Goal: Connect with others: Connect with others

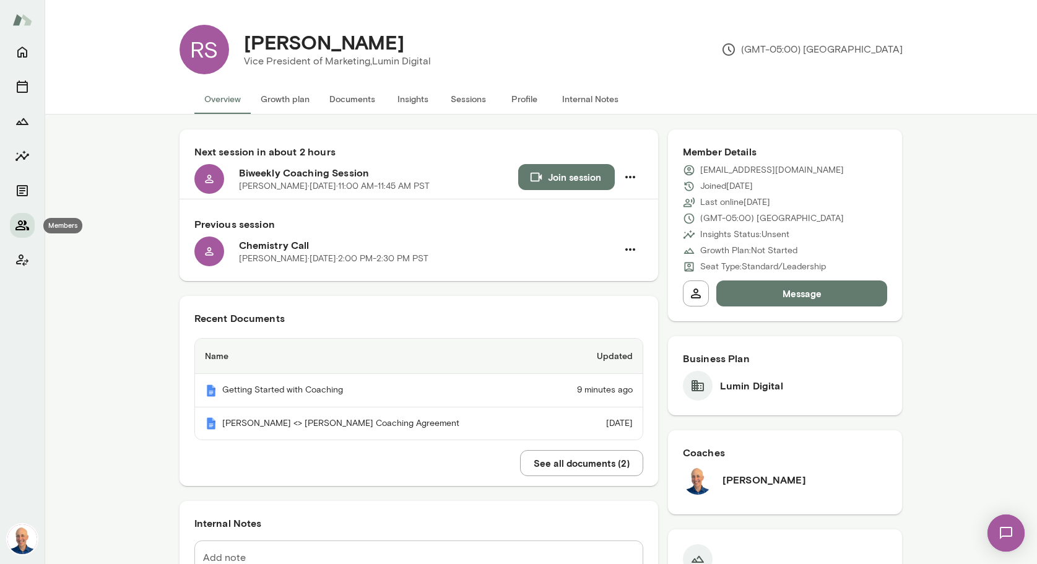
click at [24, 225] on icon "Members" at bounding box center [22, 225] width 14 height 10
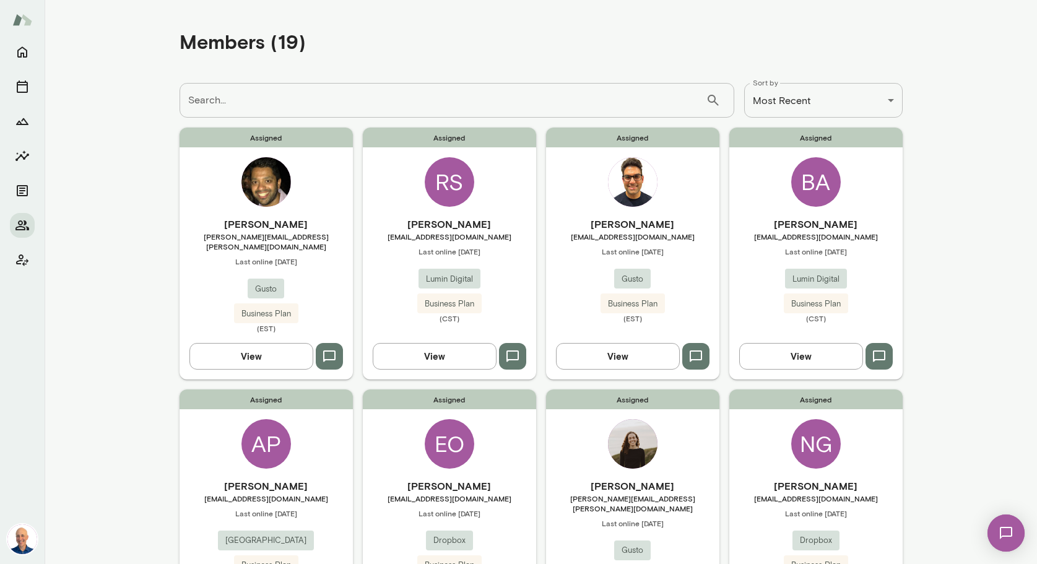
click at [772, 206] on div "Assigned BA [PERSON_NAME] [PERSON_NAME][EMAIL_ADDRESS][DOMAIN_NAME] Last online…" at bounding box center [815, 253] width 173 height 251
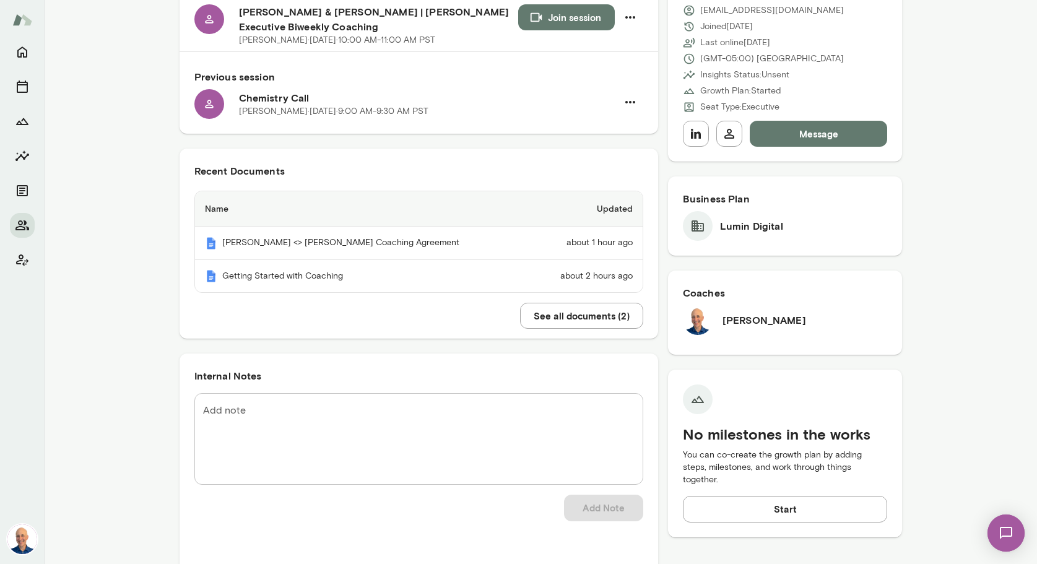
scroll to position [126, 0]
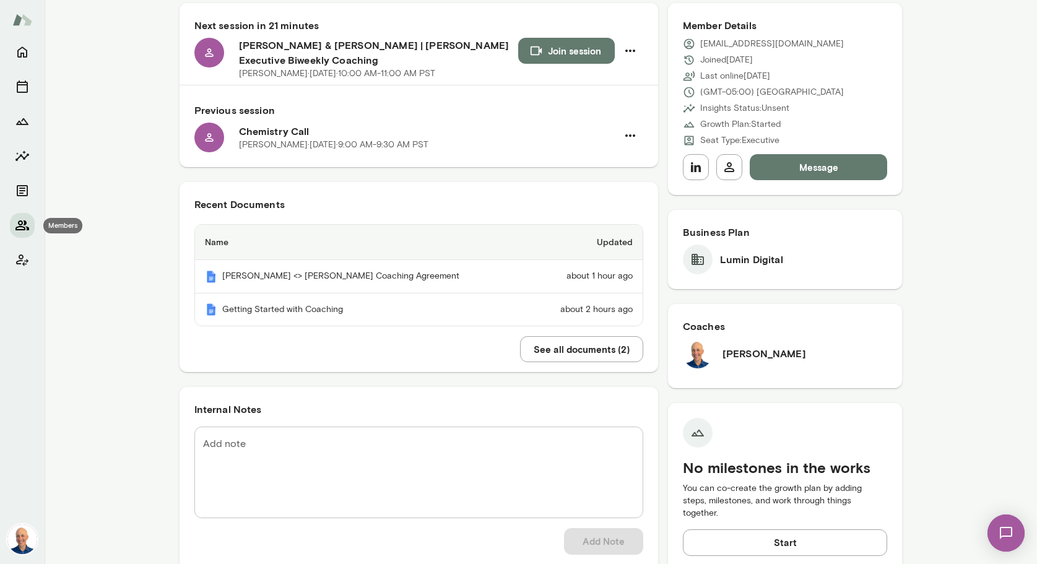
click at [23, 224] on icon "Members" at bounding box center [22, 225] width 15 height 15
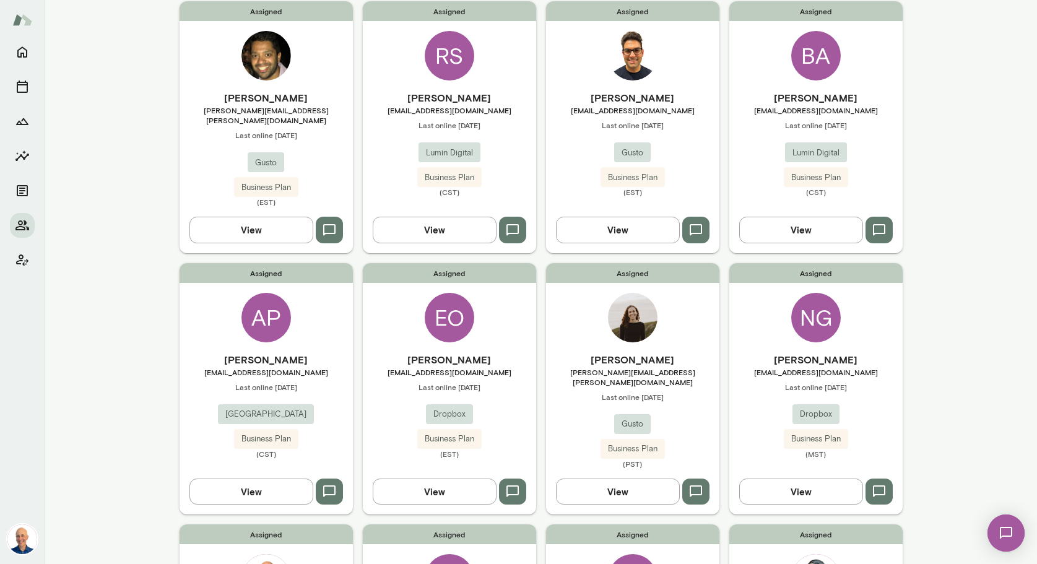
click at [380, 162] on div "[PERSON_NAME] [EMAIL_ADDRESS][DOMAIN_NAME] Last online [DATE] Lumin Digital Bus…" at bounding box center [449, 143] width 173 height 106
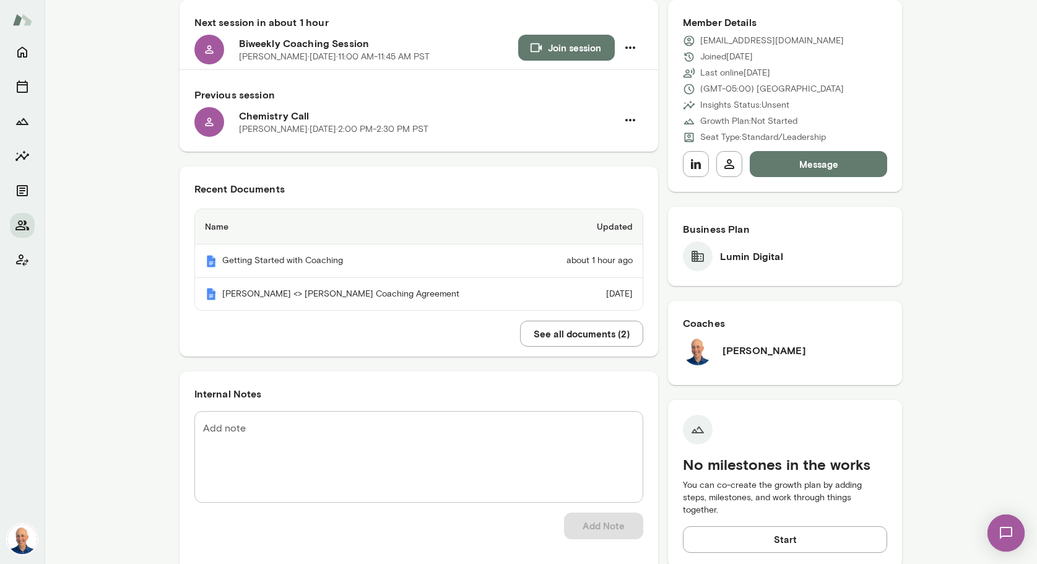
scroll to position [305, 0]
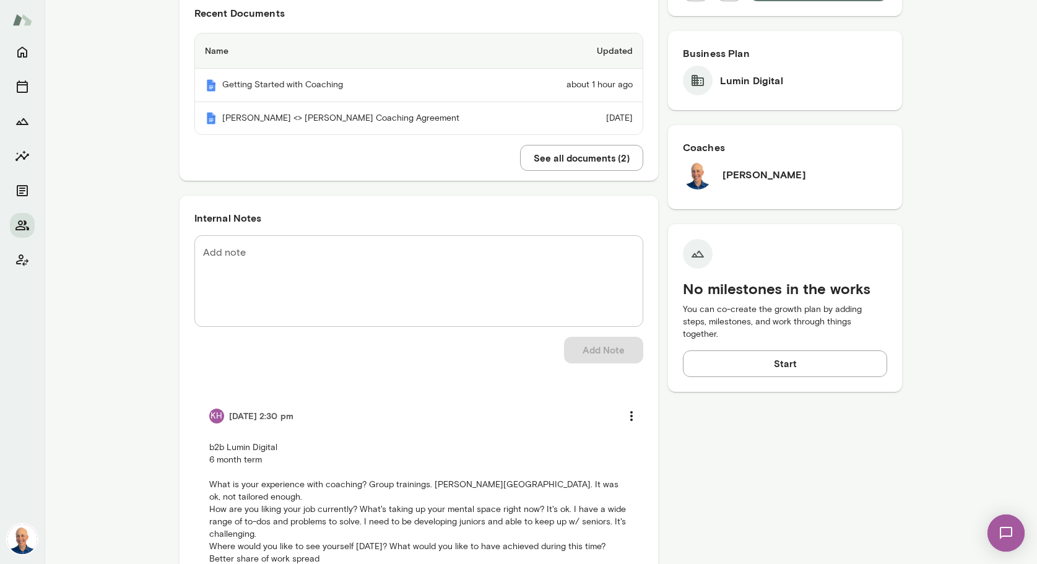
click at [366, 256] on textarea "Add note" at bounding box center [418, 281] width 431 height 71
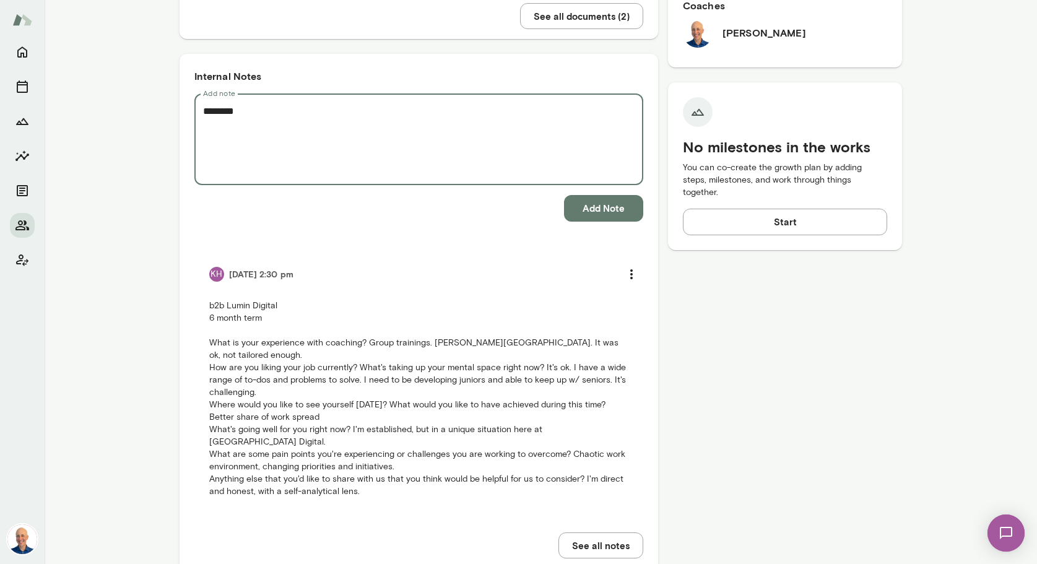
scroll to position [459, 0]
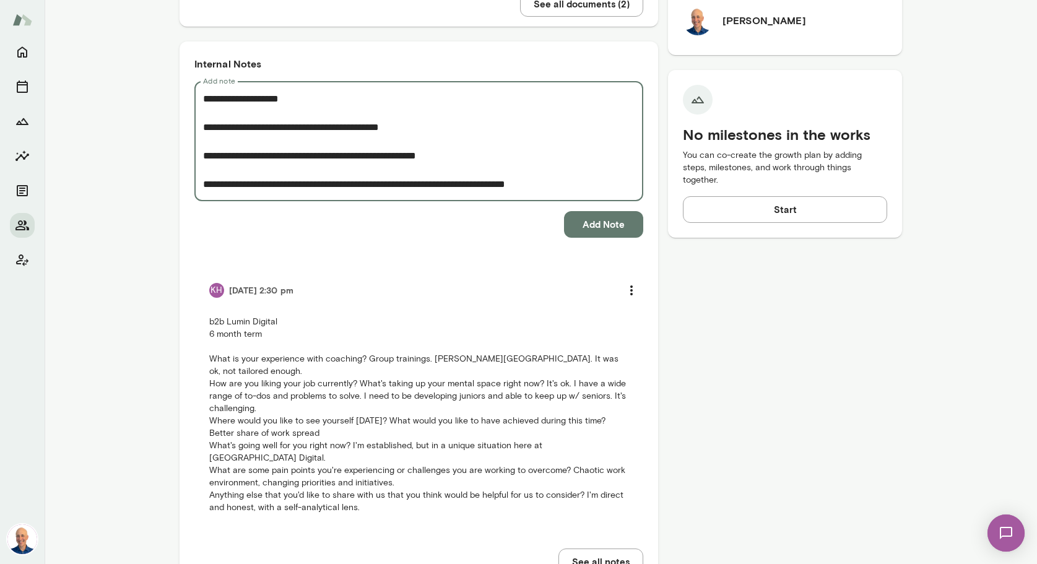
type textarea "**********"
click at [599, 220] on button "Add Note" at bounding box center [603, 224] width 79 height 26
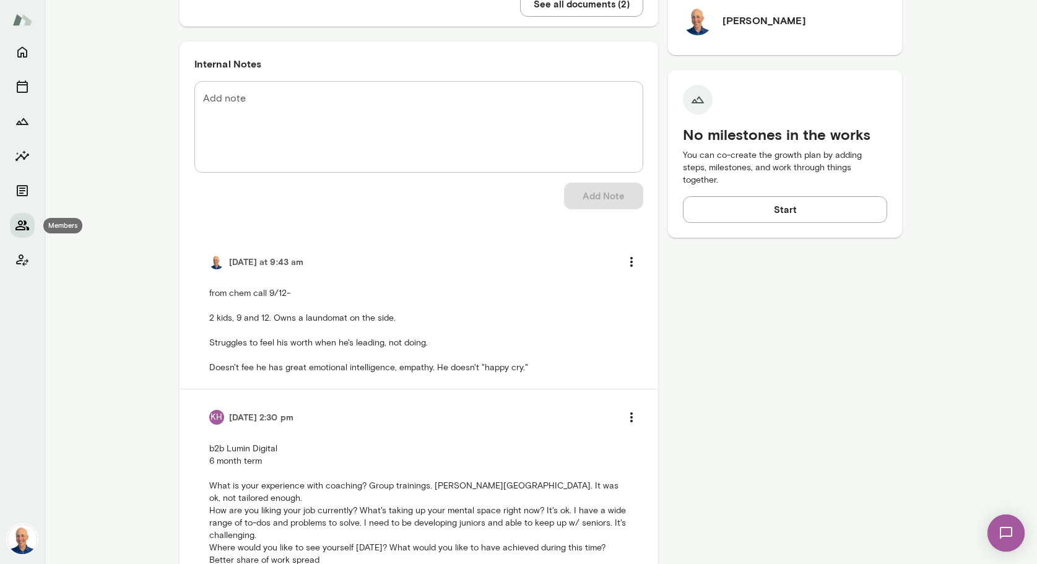
click at [25, 225] on icon "Members" at bounding box center [22, 225] width 15 height 15
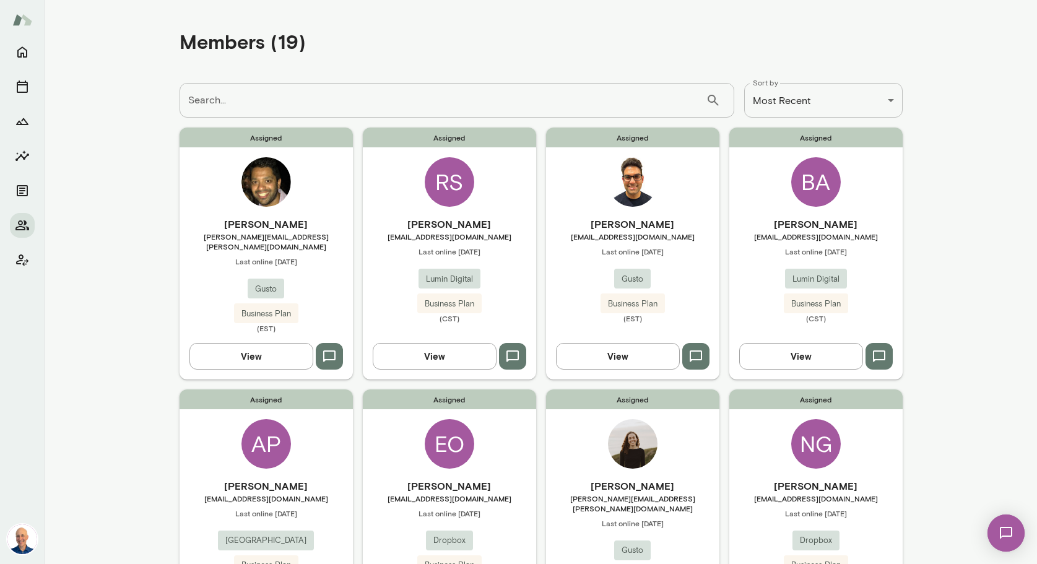
click at [338, 274] on div "[PERSON_NAME] [PERSON_NAME][EMAIL_ADDRESS][PERSON_NAME][DOMAIN_NAME] Last onlin…" at bounding box center [266, 275] width 173 height 116
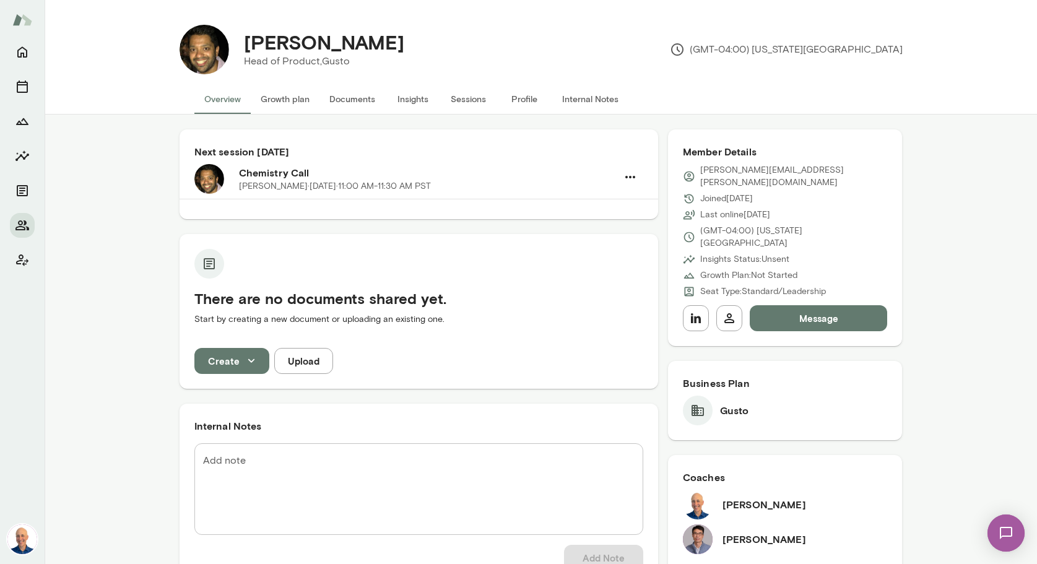
scroll to position [170, 0]
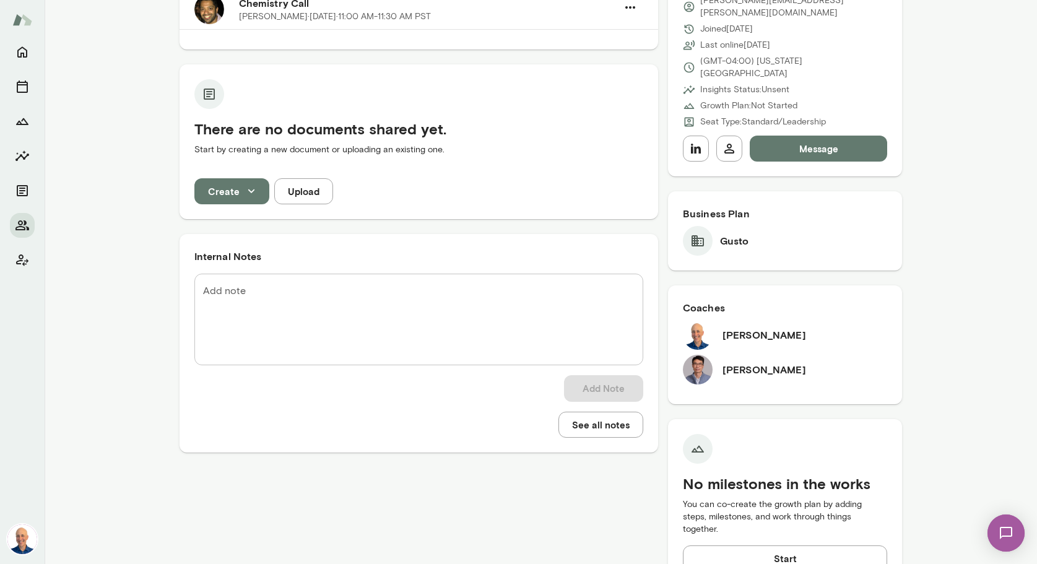
click at [818, 136] on button "Message" at bounding box center [819, 149] width 138 height 26
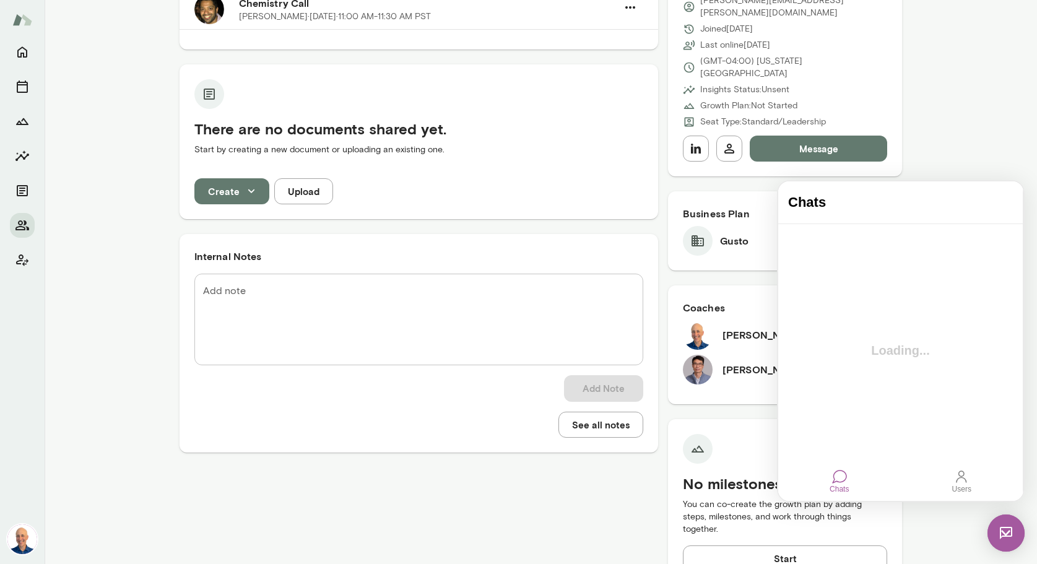
scroll to position [0, 0]
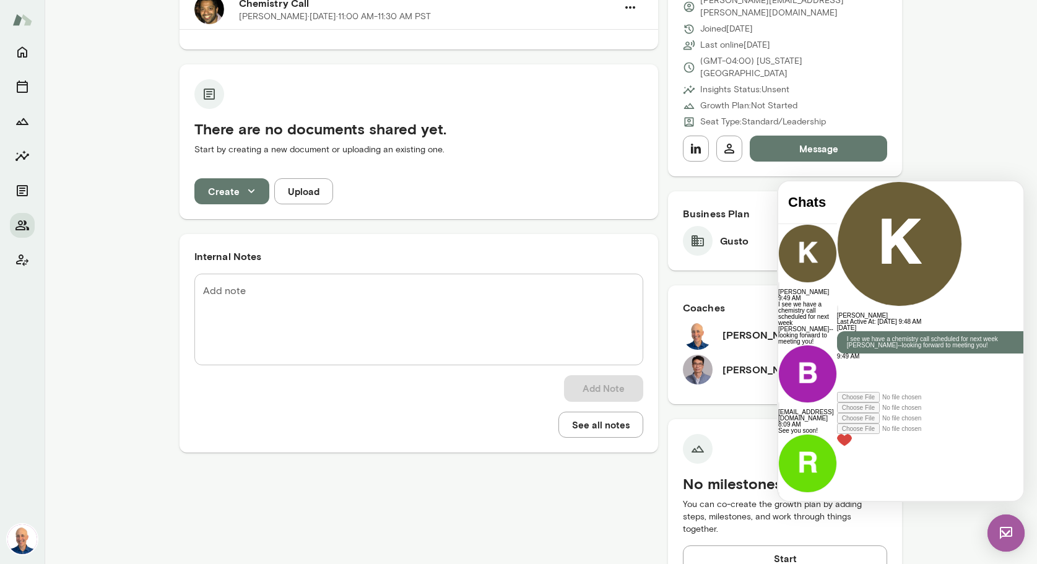
click at [1001, 527] on img at bounding box center [1005, 532] width 37 height 37
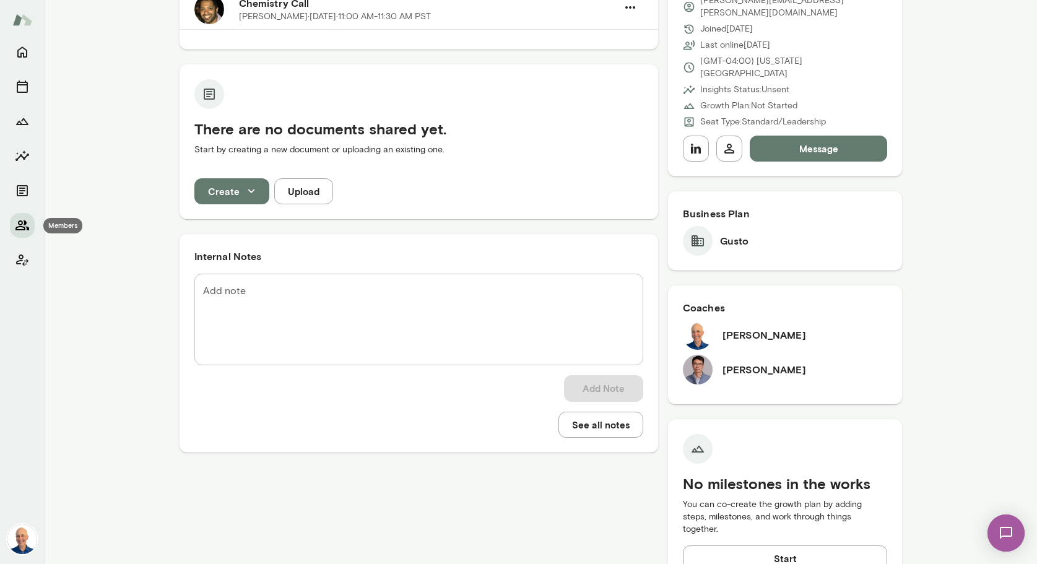
click at [25, 219] on icon "Members" at bounding box center [22, 225] width 15 height 15
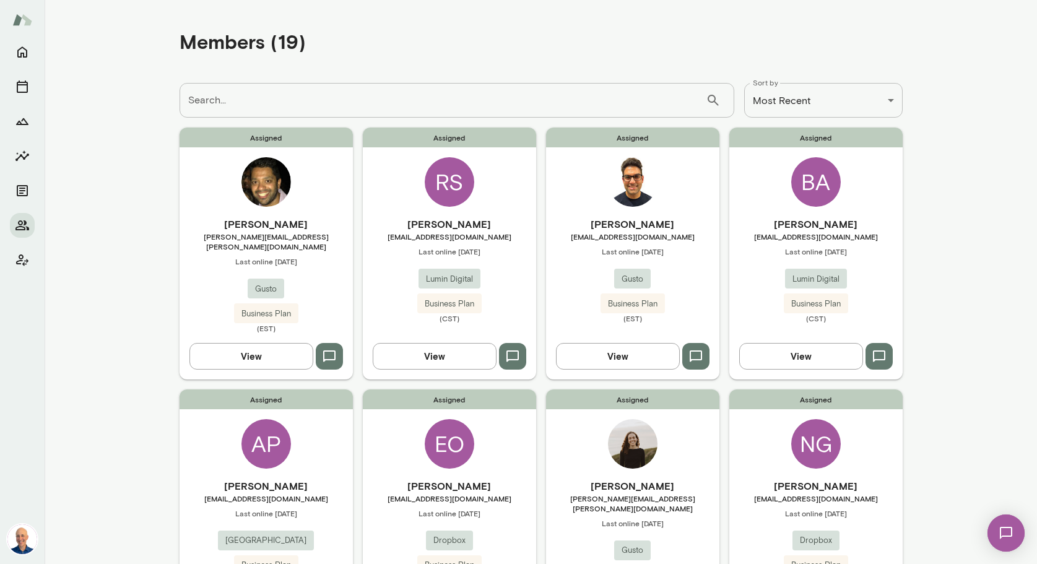
click at [763, 252] on span "Last online [DATE]" at bounding box center [815, 251] width 173 height 10
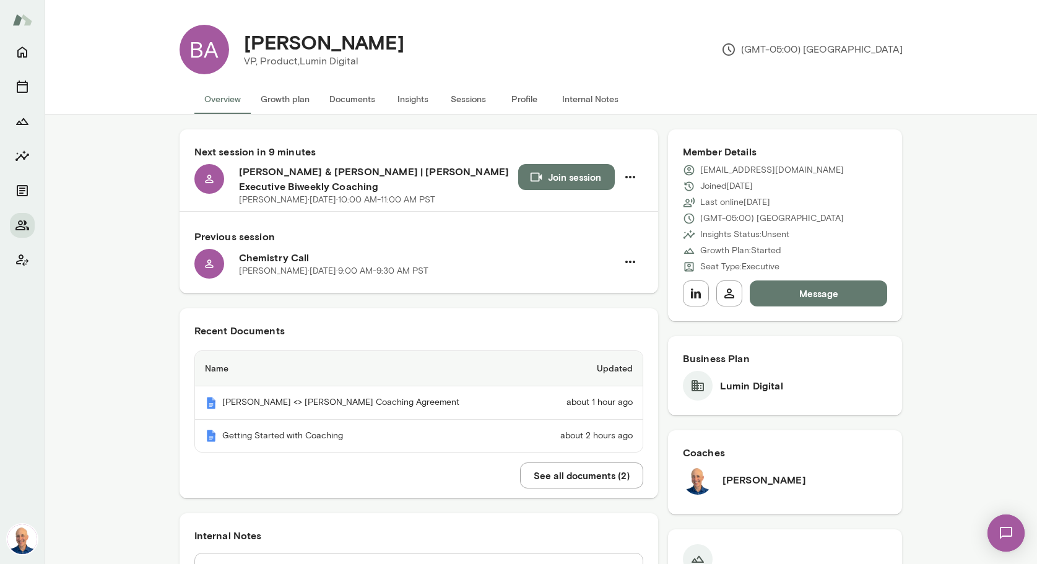
click at [574, 174] on button "Join session" at bounding box center [566, 177] width 97 height 26
